Goal: Check status: Check status

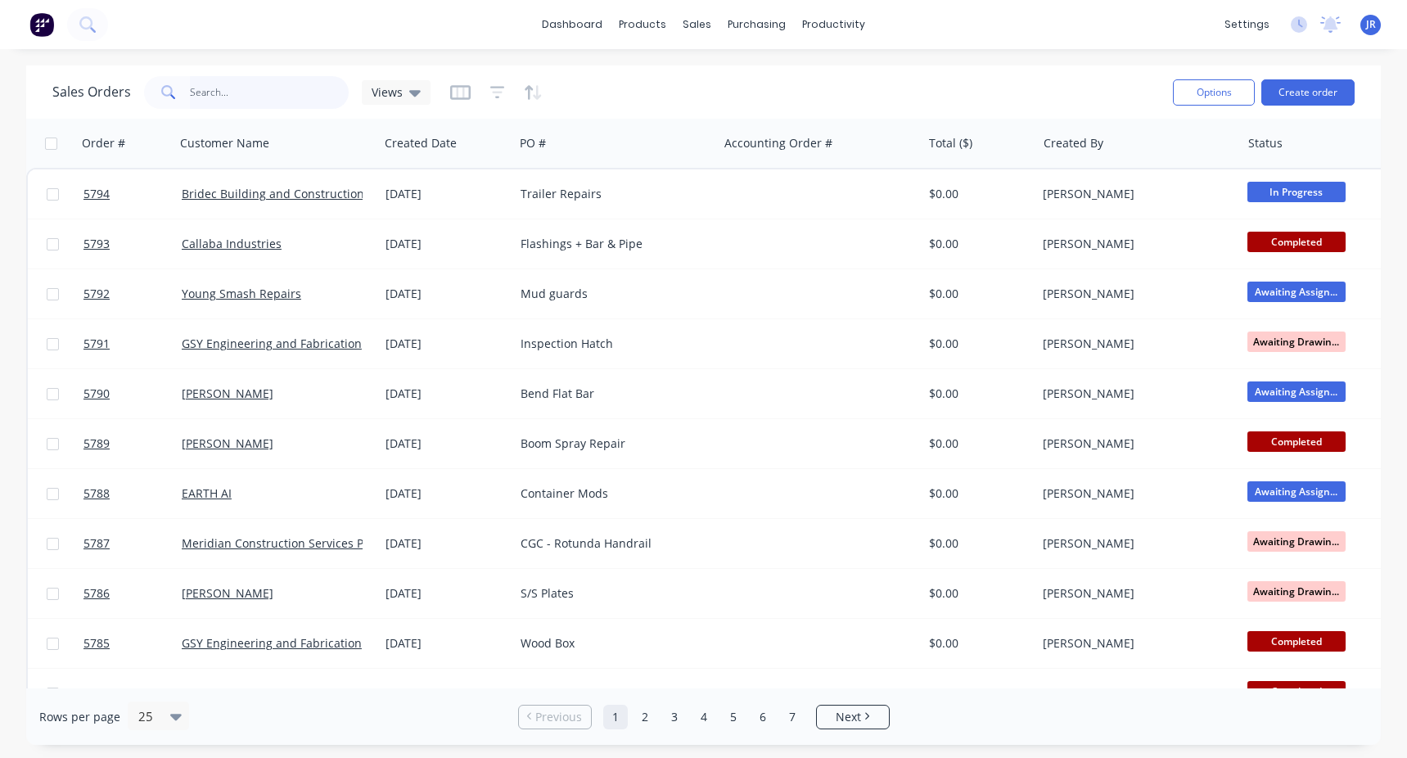
click at [215, 92] on input "text" at bounding box center [270, 92] width 160 height 33
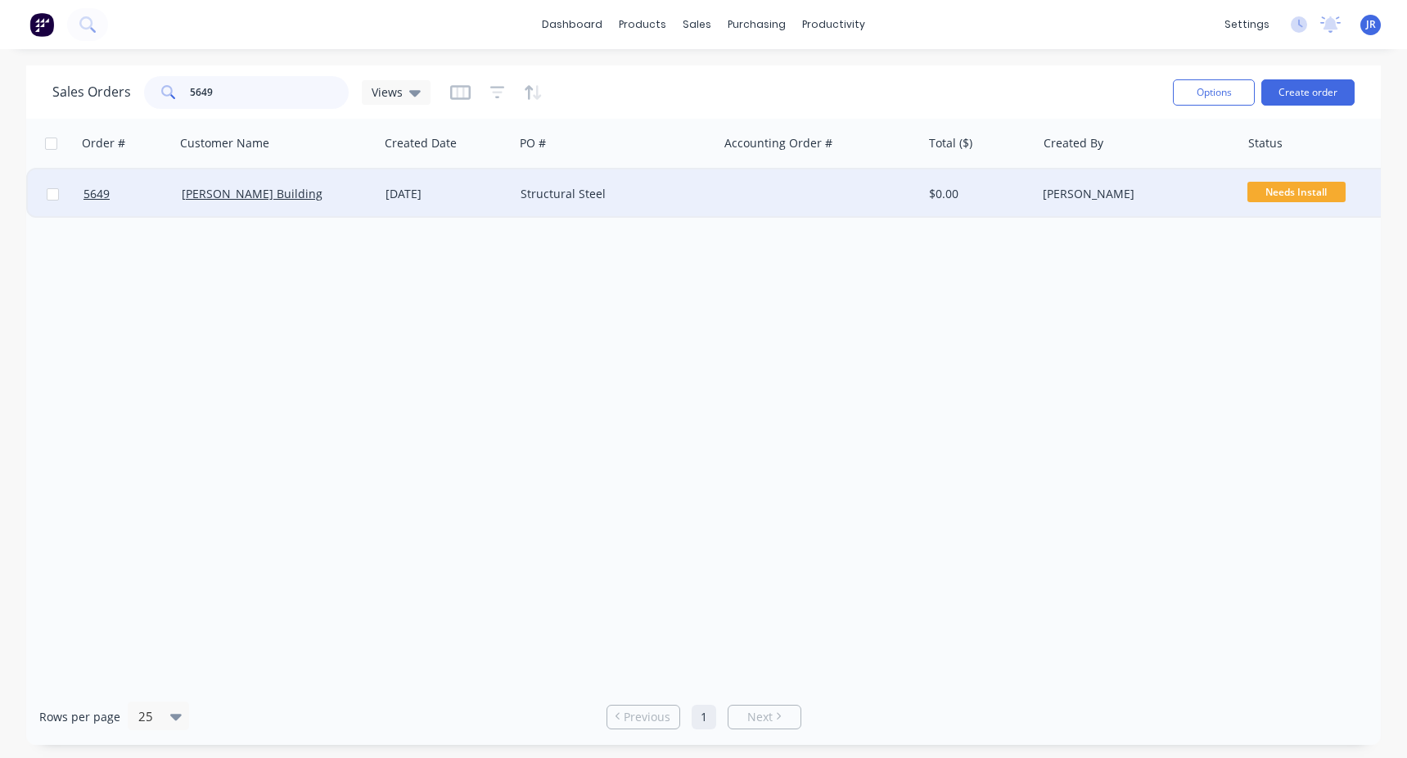
type input "5649"
click at [295, 187] on div "[PERSON_NAME] Building" at bounding box center [273, 194] width 182 height 16
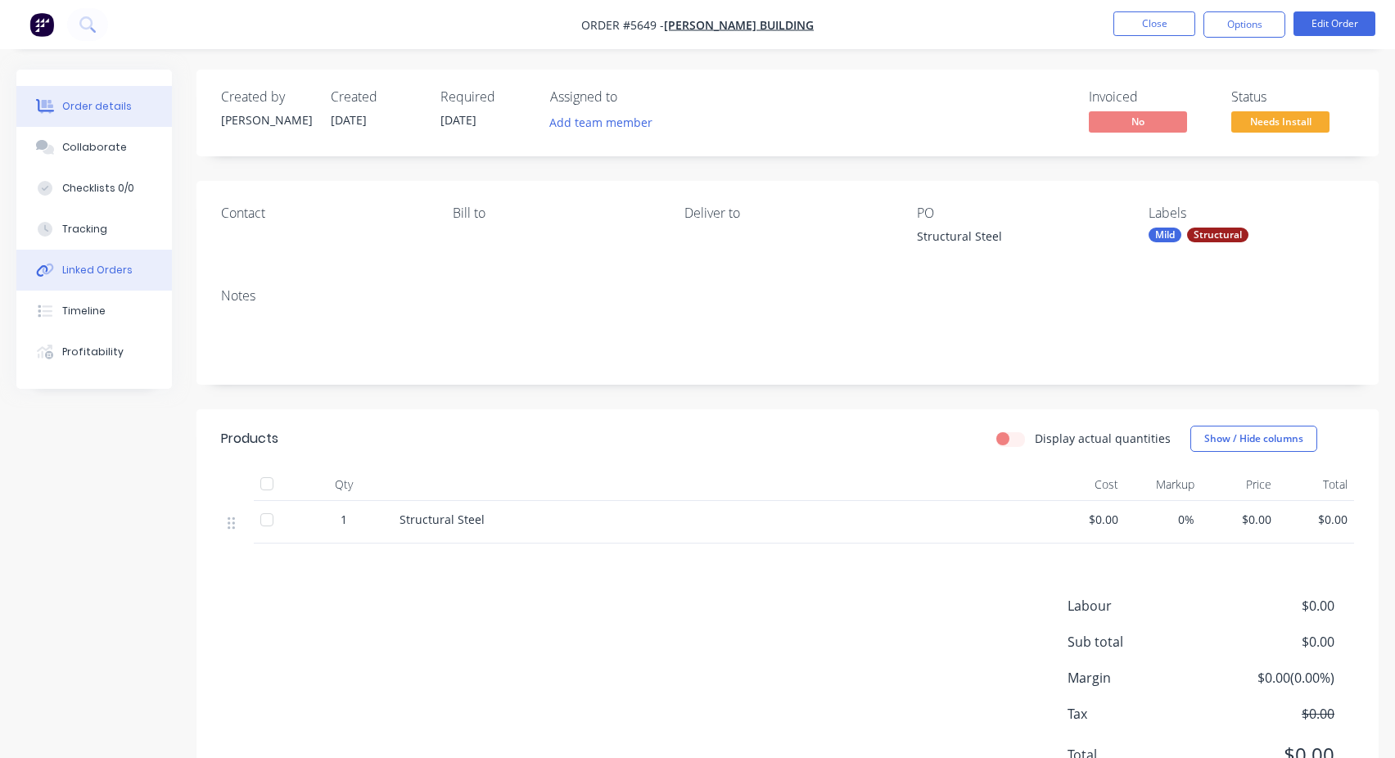
click at [88, 269] on div "Linked Orders" at bounding box center [97, 270] width 70 height 15
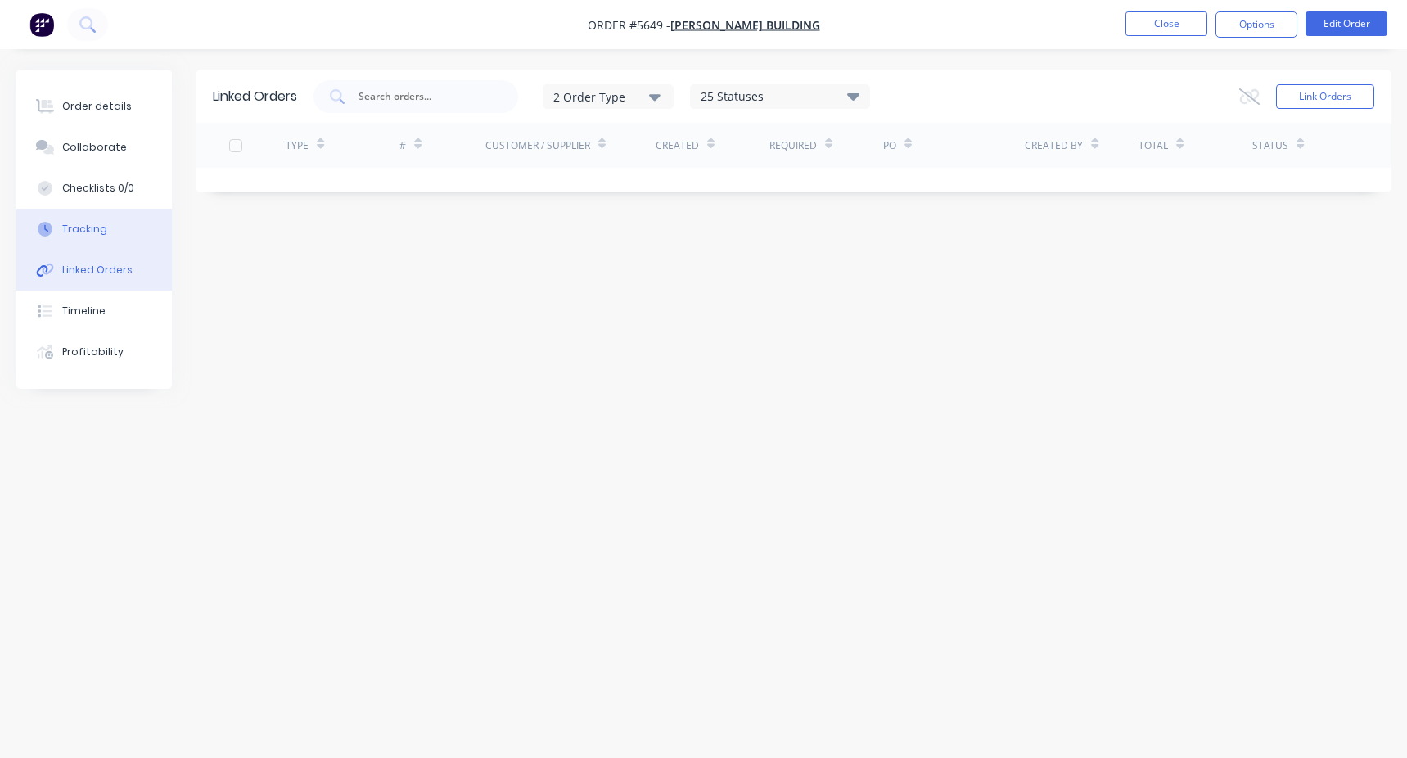
click at [96, 241] on button "Tracking" at bounding box center [94, 229] width 156 height 41
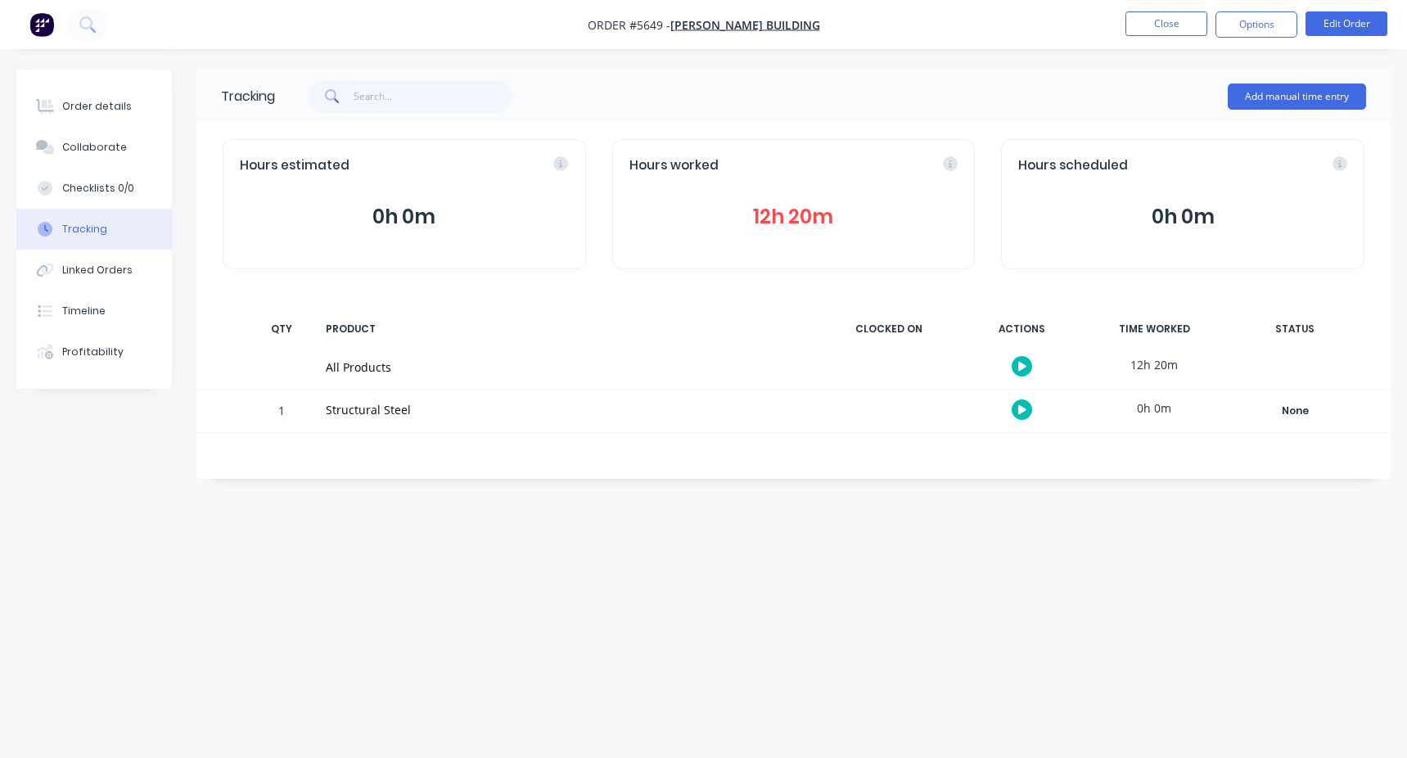
click at [404, 219] on button "12h 20m" at bounding box center [793, 216] width 329 height 31
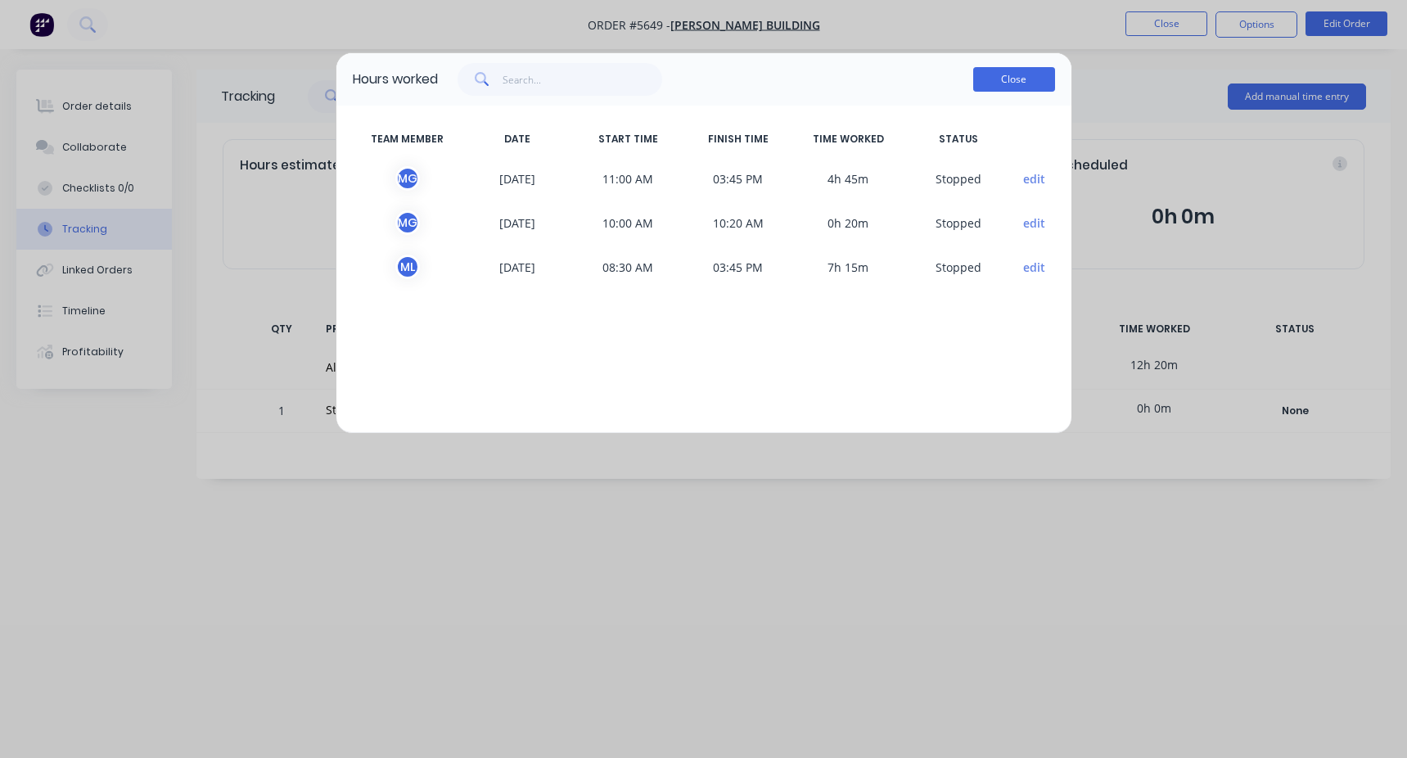
click at [404, 79] on button "Close" at bounding box center [1014, 79] width 82 height 25
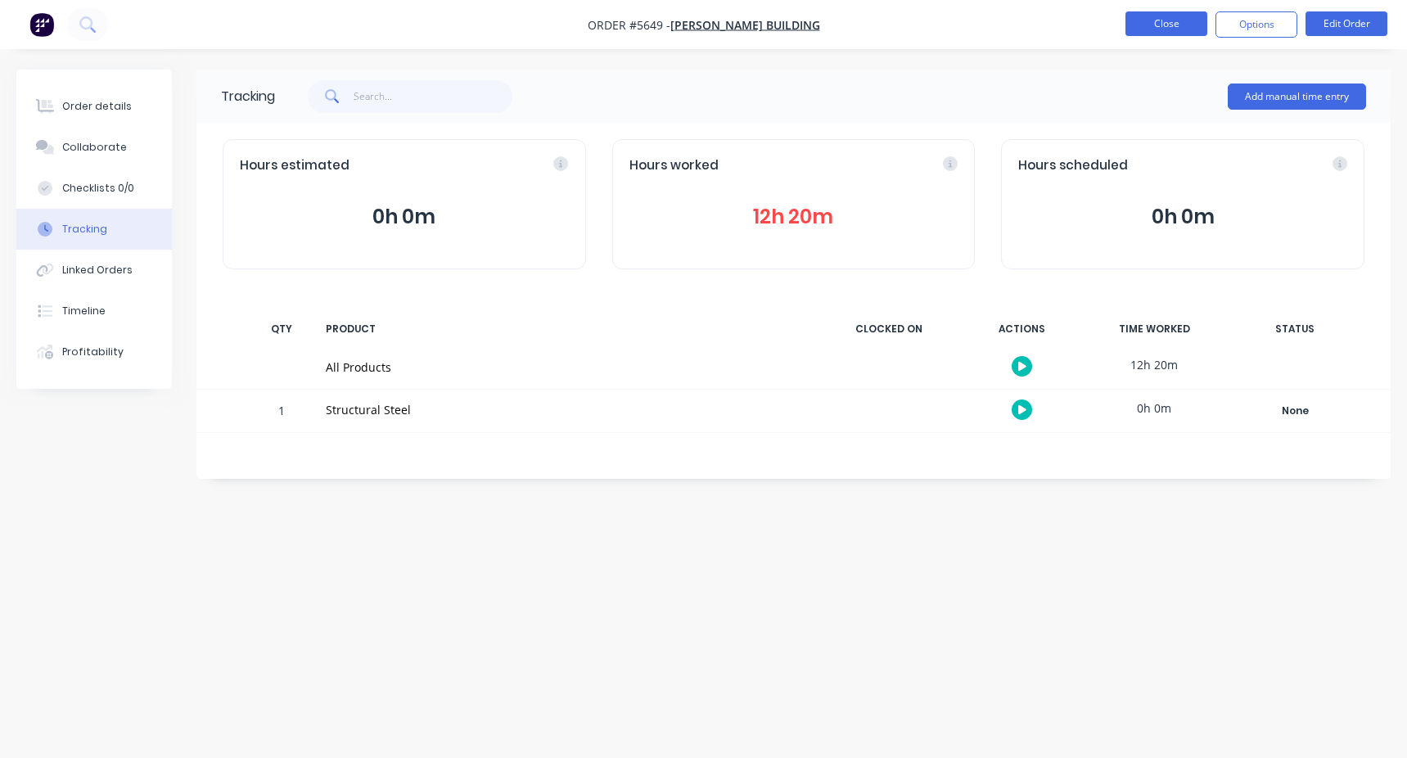
click at [404, 29] on button "Close" at bounding box center [1167, 23] width 82 height 25
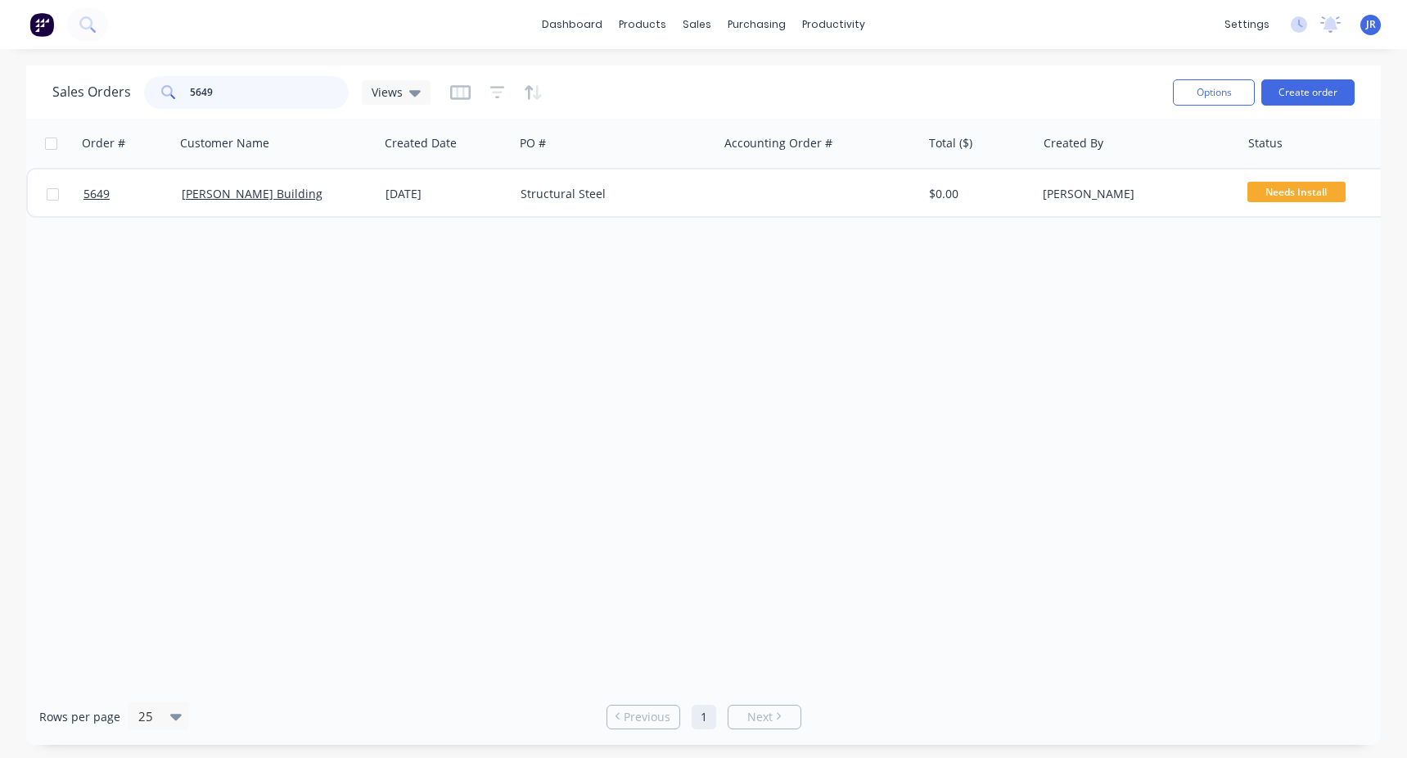
drag, startPoint x: 223, startPoint y: 96, endPoint x: 159, endPoint y: 87, distance: 64.5
click at [159, 87] on div "5649" at bounding box center [246, 92] width 205 height 33
type input "5789"
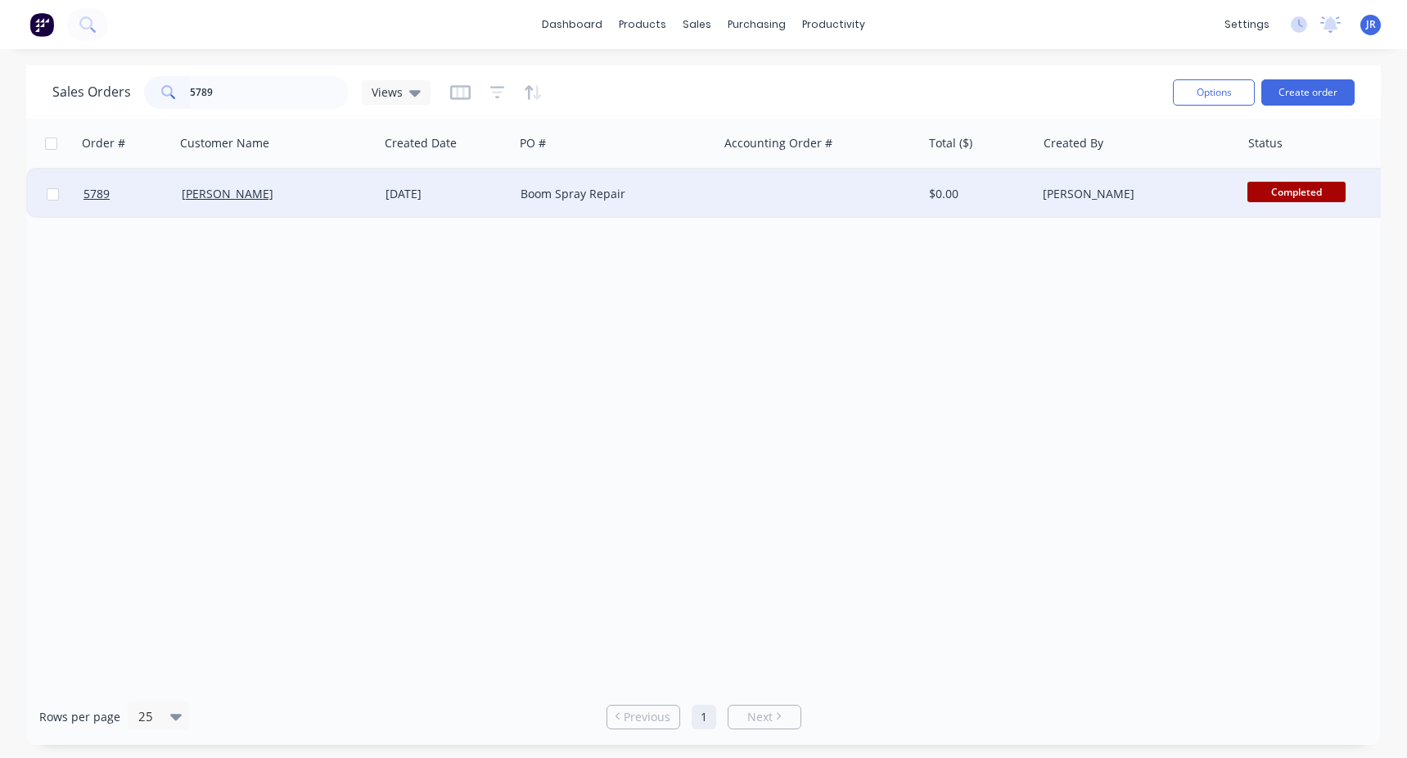
click at [289, 193] on div "[PERSON_NAME]" at bounding box center [273, 194] width 182 height 16
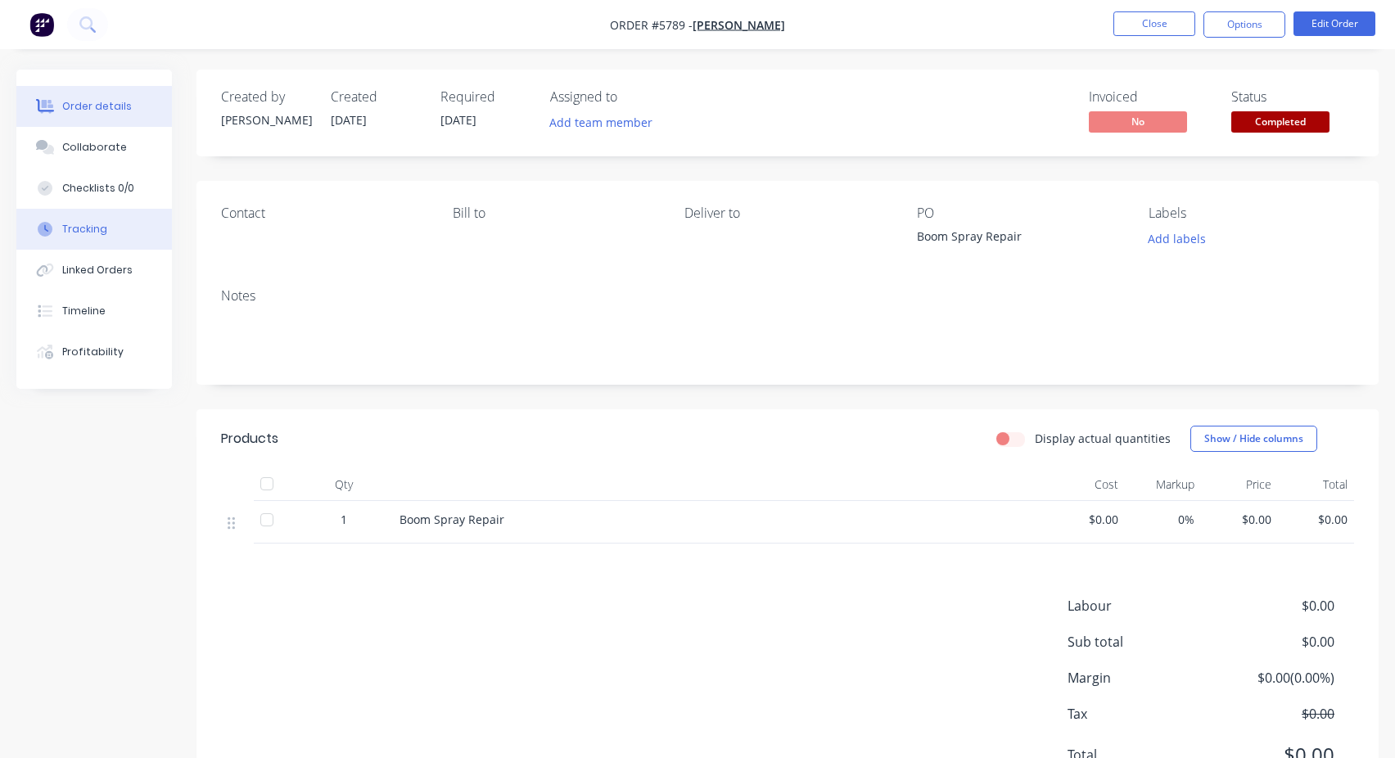
click at [95, 231] on div "Tracking" at bounding box center [84, 229] width 45 height 15
